Goal: Task Accomplishment & Management: Use online tool/utility

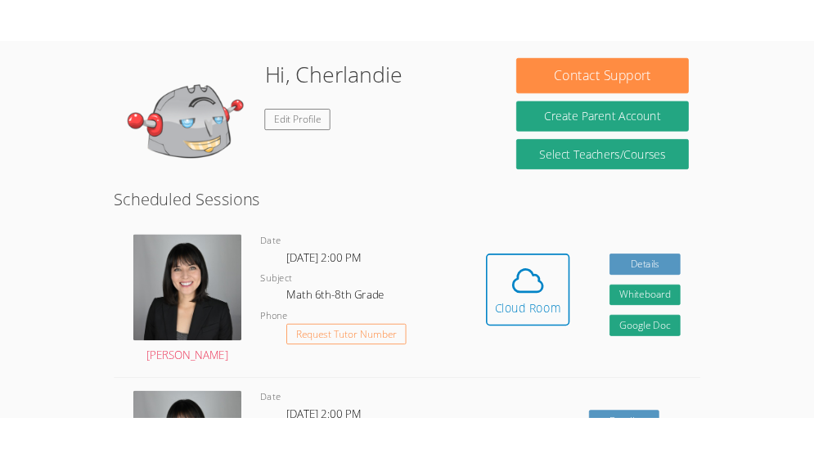
scroll to position [250, 0]
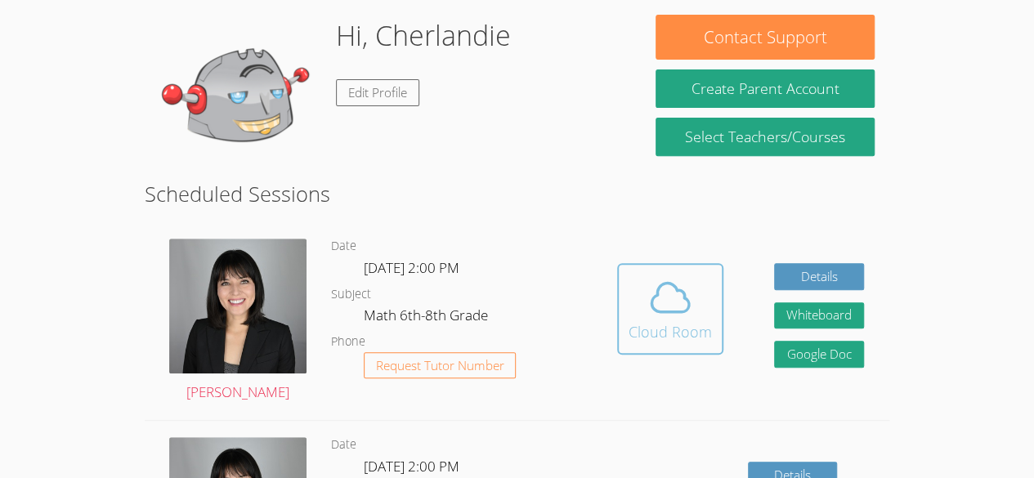
click at [678, 292] on icon at bounding box center [671, 298] width 46 height 46
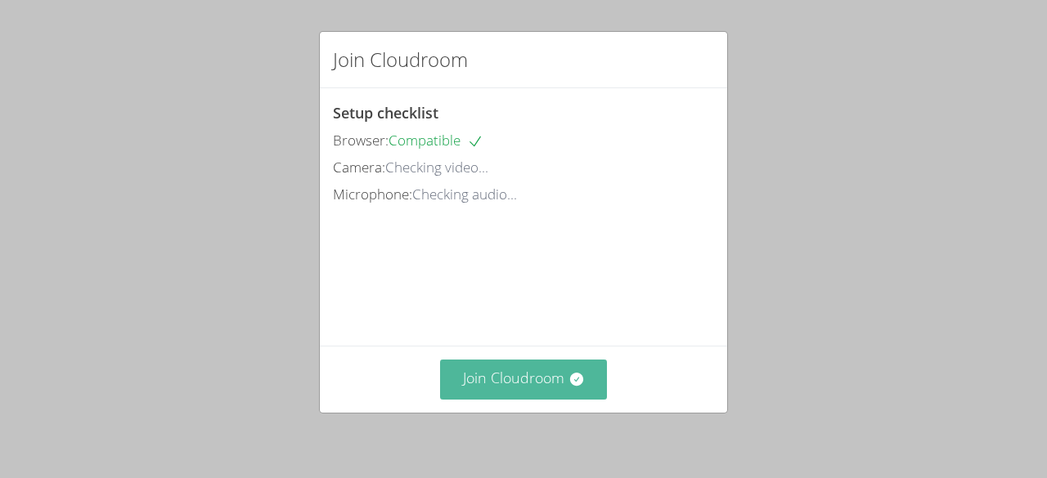
drag, startPoint x: 0, startPoint y: 0, endPoint x: 551, endPoint y: 389, distance: 674.8
click at [551, 389] on button "Join Cloudroom" at bounding box center [524, 380] width 168 height 40
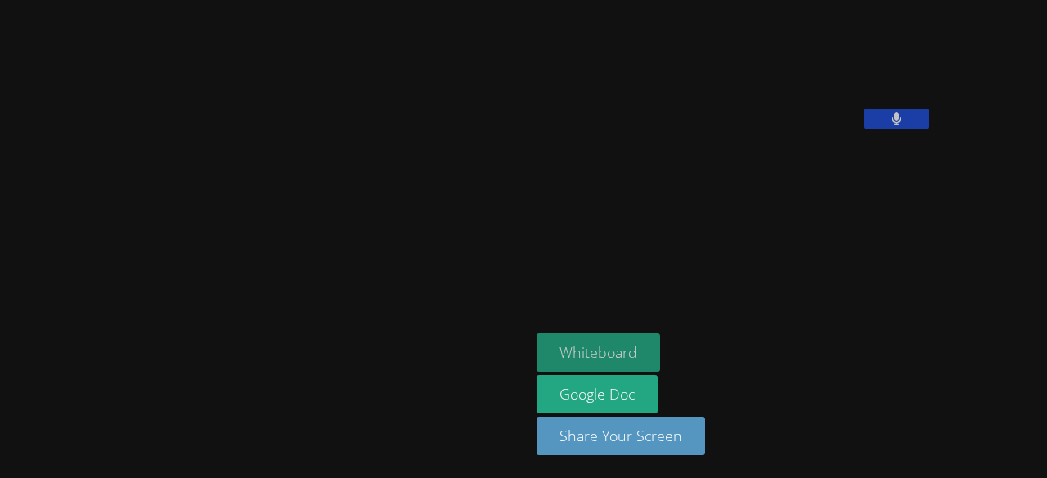
click at [538, 348] on button "Whiteboard" at bounding box center [597, 353] width 123 height 38
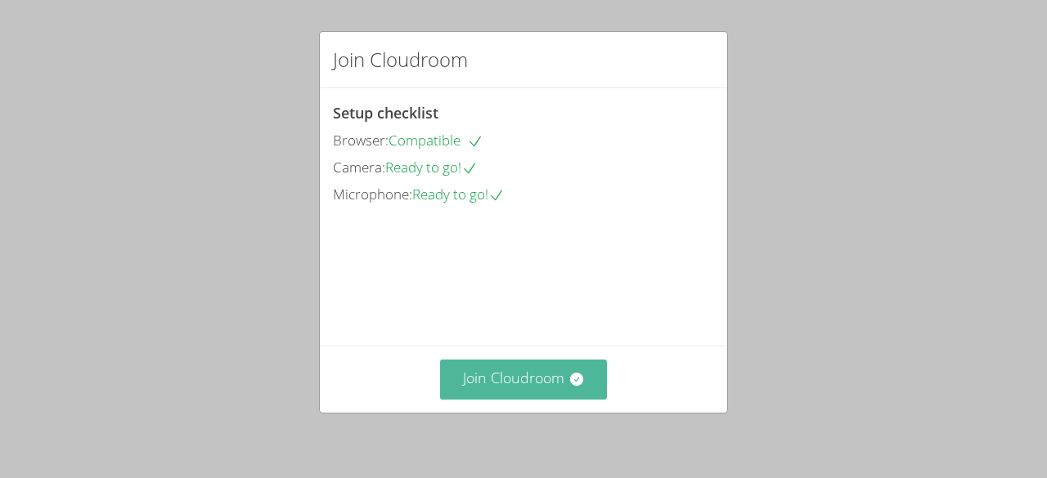
click at [569, 377] on icon at bounding box center [575, 379] width 13 height 13
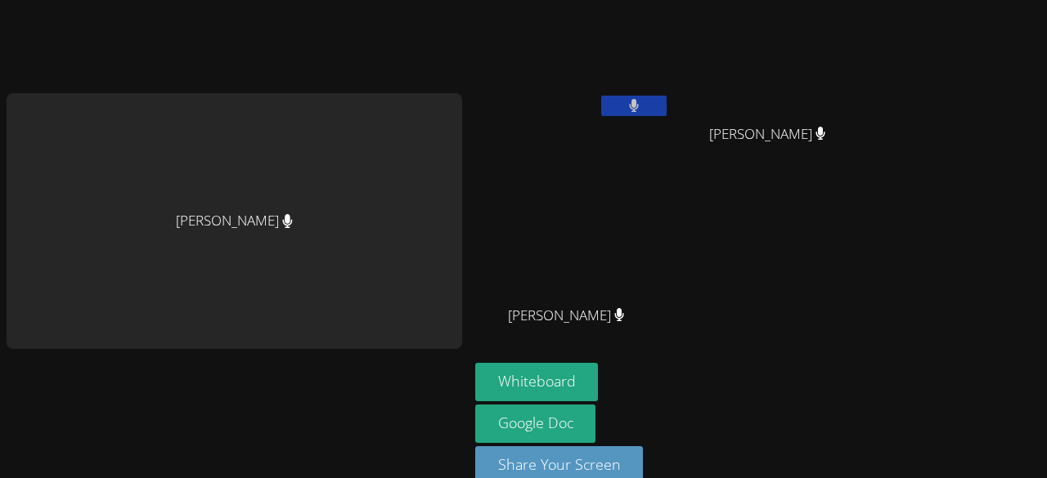
click at [739, 227] on div "Cherlandie [PERSON_NAME] [PERSON_NAME] [PERSON_NAME] [PERSON_NAME]" at bounding box center [673, 185] width 396 height 357
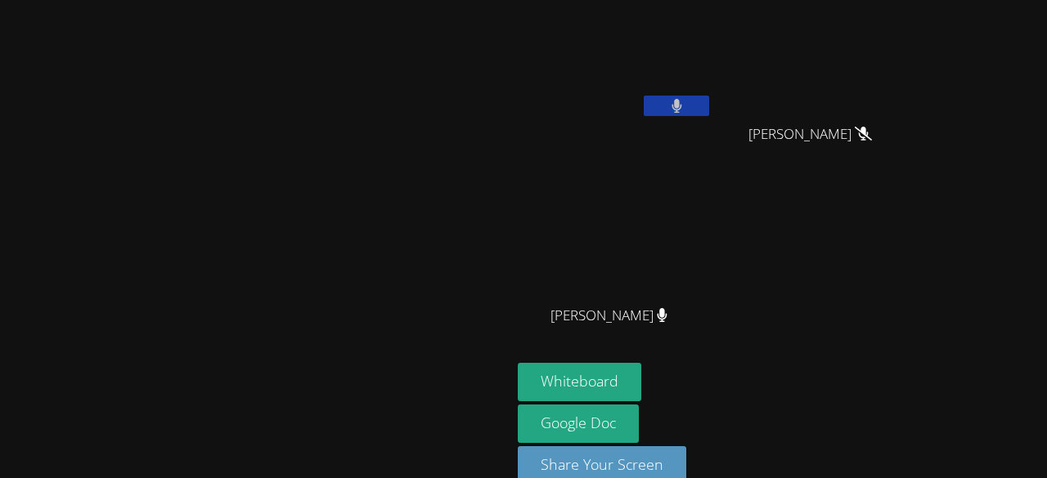
click at [913, 323] on div "Cherlandie [PERSON_NAME] [PERSON_NAME] [PERSON_NAME] [PERSON_NAME]" at bounding box center [716, 185] width 396 height 357
click at [709, 107] on button at bounding box center [676, 106] width 65 height 20
click at [709, 104] on button at bounding box center [676, 106] width 65 height 20
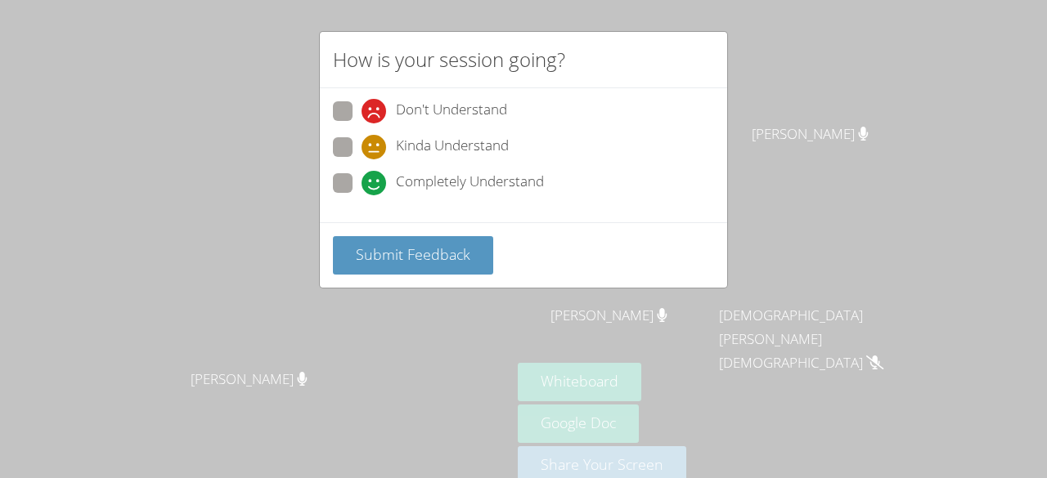
click at [361, 195] on span at bounding box center [361, 195] width 0 height 0
click at [361, 182] on input "Completely Understand" at bounding box center [368, 180] width 14 height 14
radio input "true"
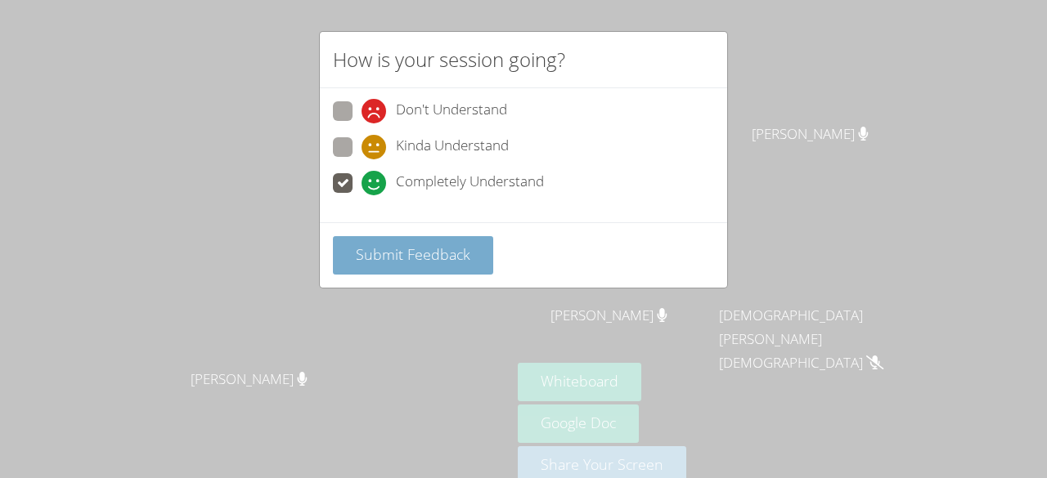
click at [375, 257] on span "Submit Feedback" at bounding box center [413, 255] width 114 height 20
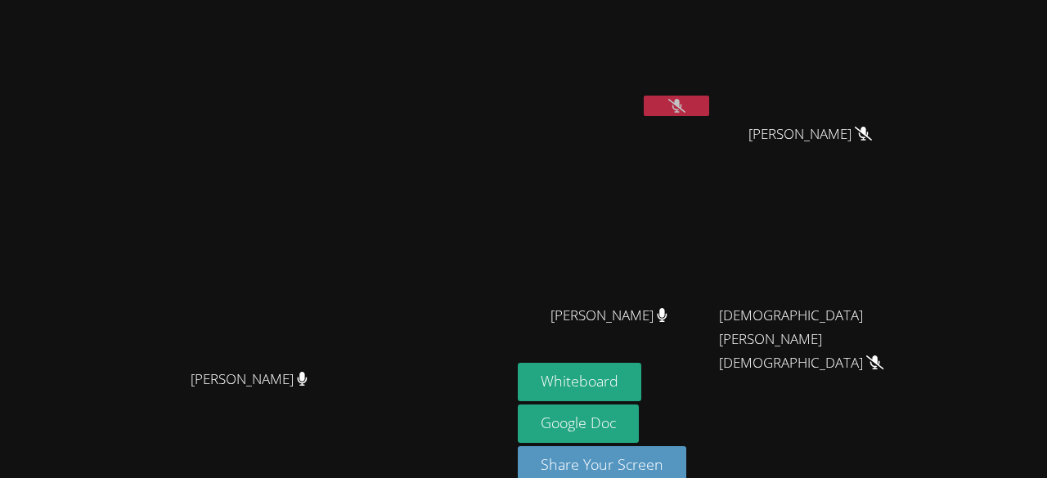
click at [709, 102] on button at bounding box center [676, 106] width 65 height 20
